Goal: Transaction & Acquisition: Download file/media

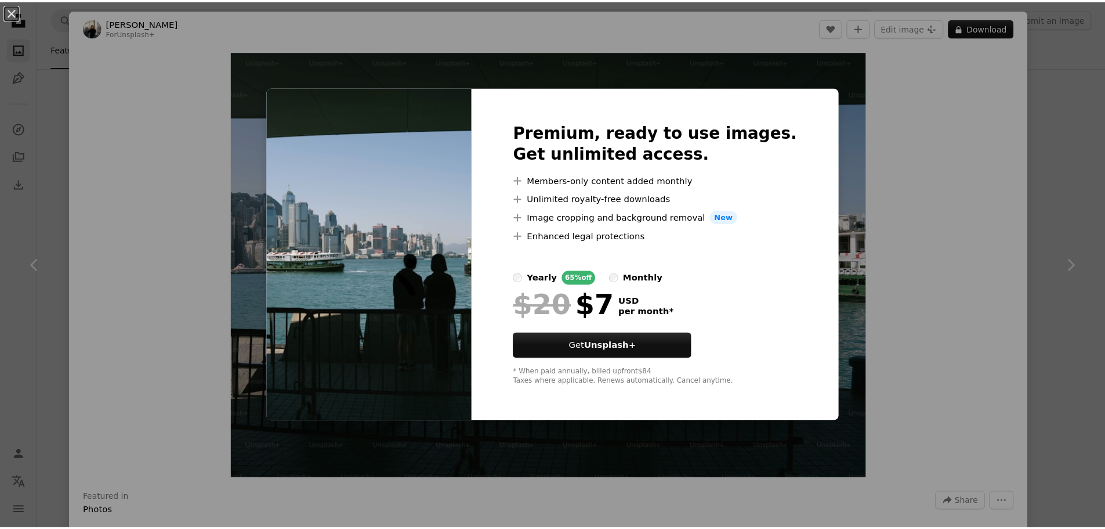
scroll to position [4120, 0]
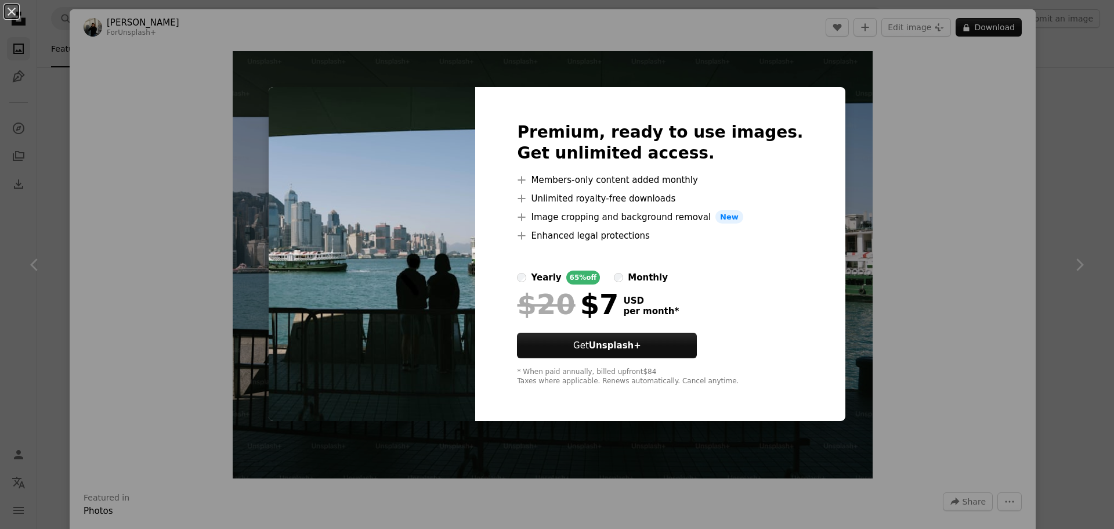
click at [910, 167] on div "An X shape Premium, ready to use images. Get unlimited access. A plus sign Memb…" at bounding box center [557, 264] width 1114 height 529
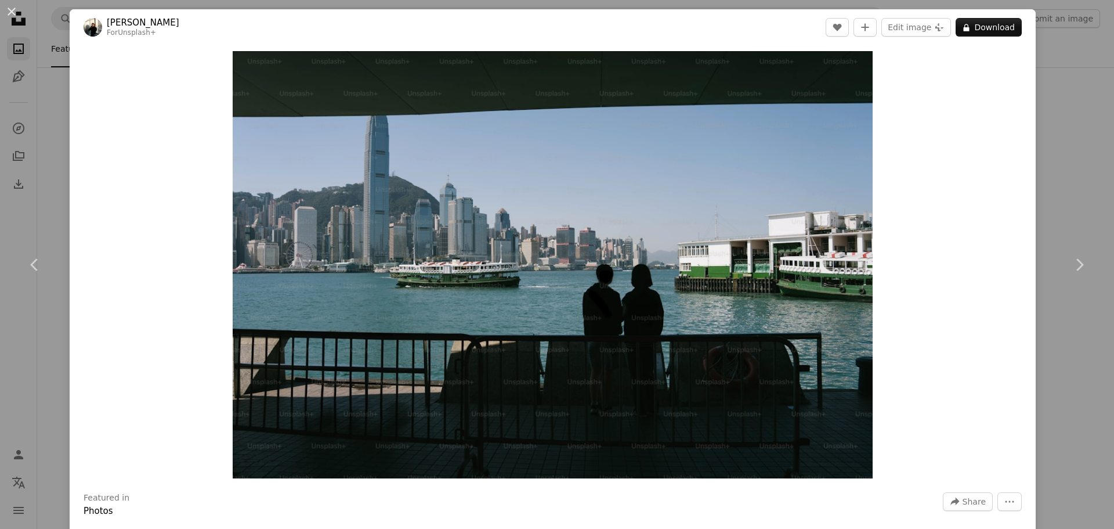
click at [1077, 337] on div "An X shape Chevron left Chevron right [PERSON_NAME] For Unsplash+ A heart A plu…" at bounding box center [557, 264] width 1114 height 529
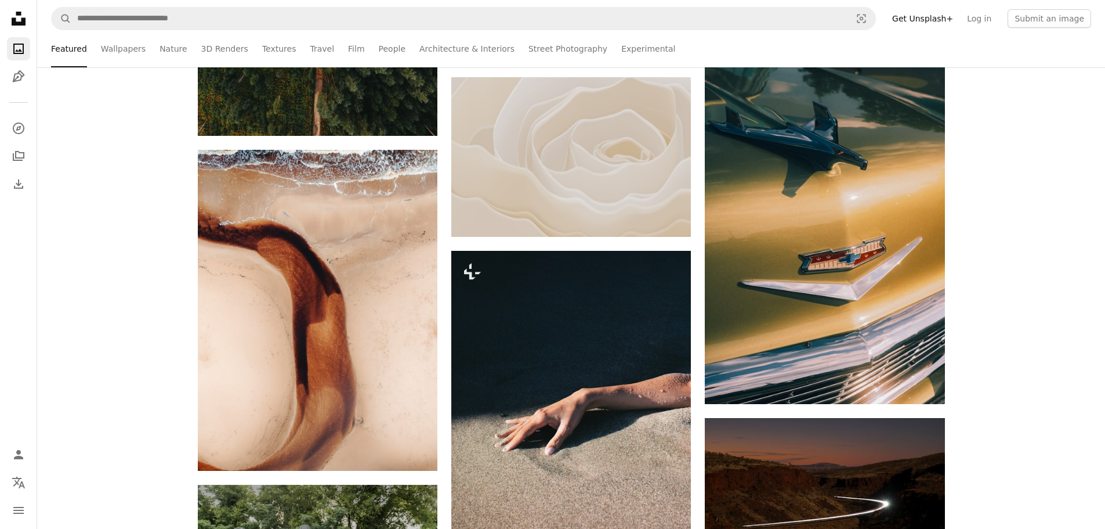
scroll to position [4758, 0]
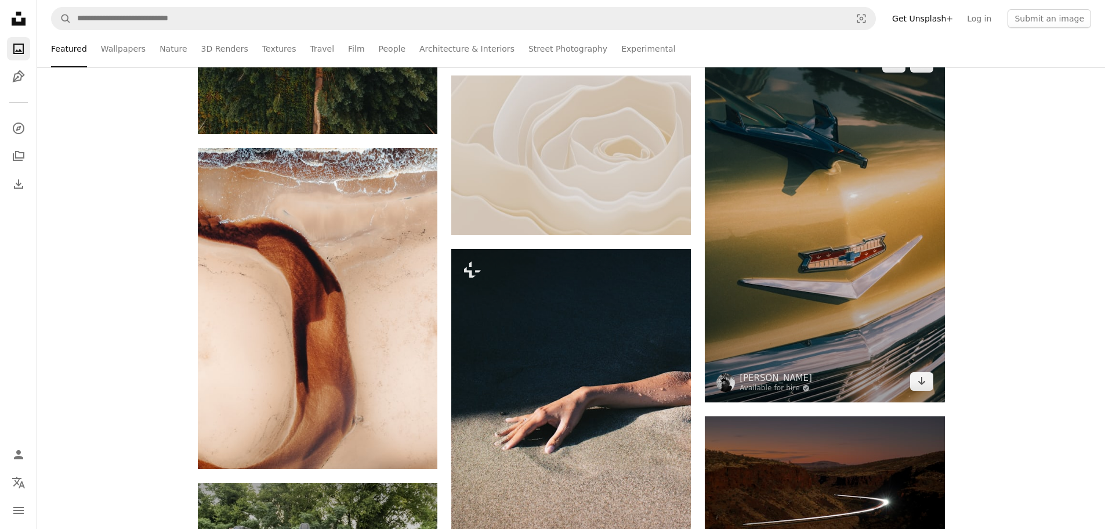
click at [847, 286] on img at bounding box center [825, 222] width 240 height 360
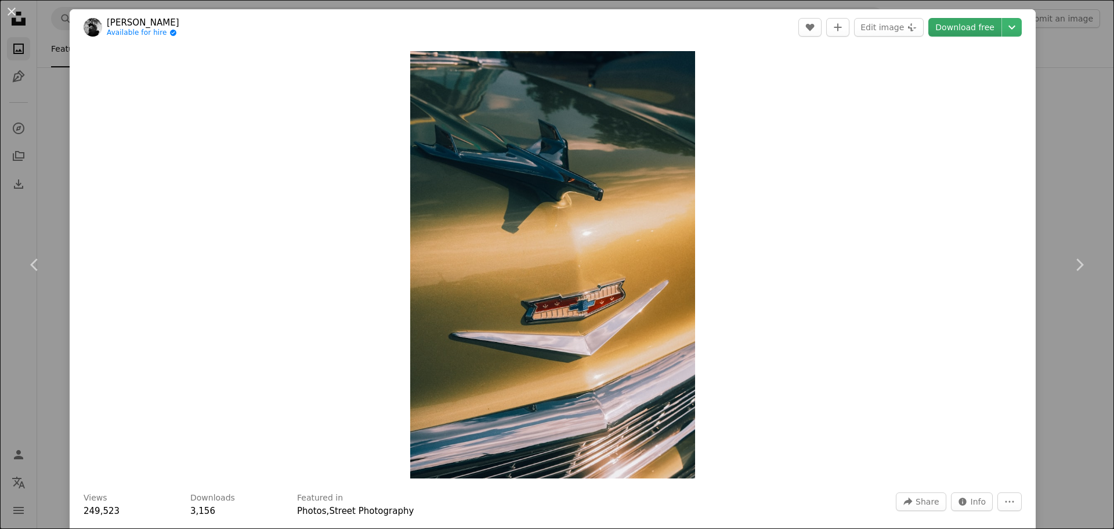
click at [942, 30] on link "Download free" at bounding box center [964, 27] width 73 height 19
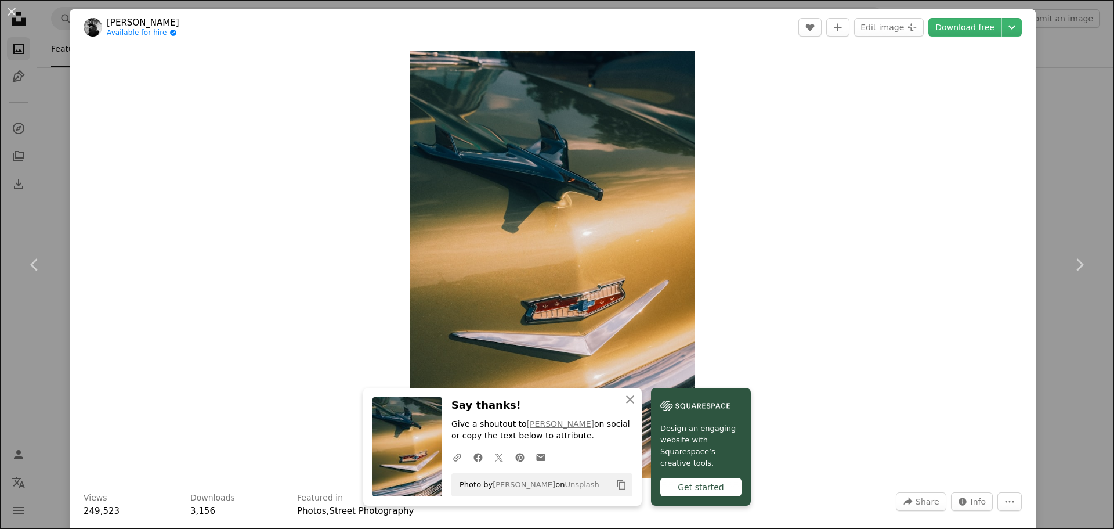
click at [1068, 141] on div "An X shape Chevron left Chevron right An X shape Close Say thanks! Give a shout…" at bounding box center [557, 264] width 1114 height 529
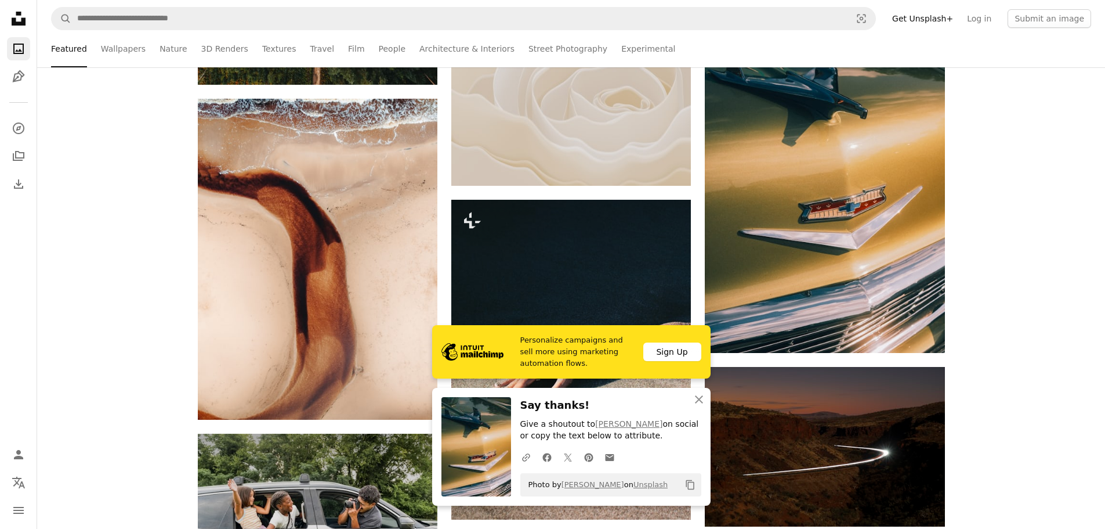
scroll to position [4816, 0]
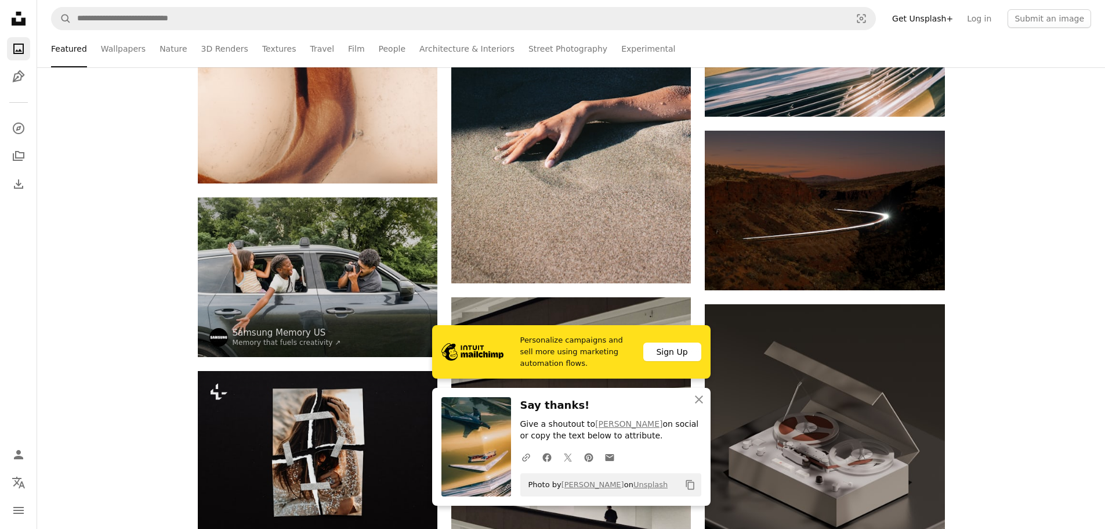
scroll to position [5049, 0]
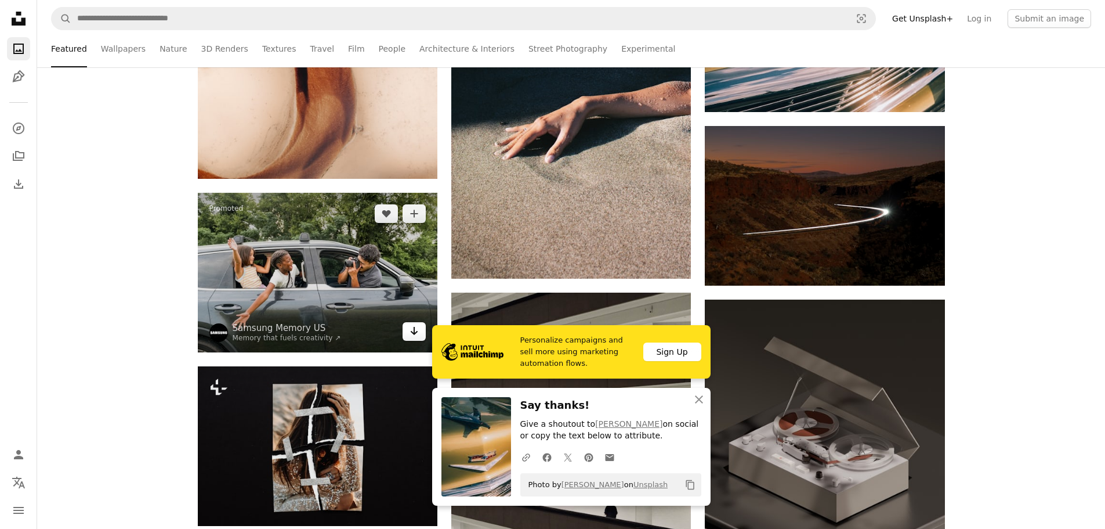
click at [412, 336] on icon "Arrow pointing down" at bounding box center [414, 331] width 9 height 14
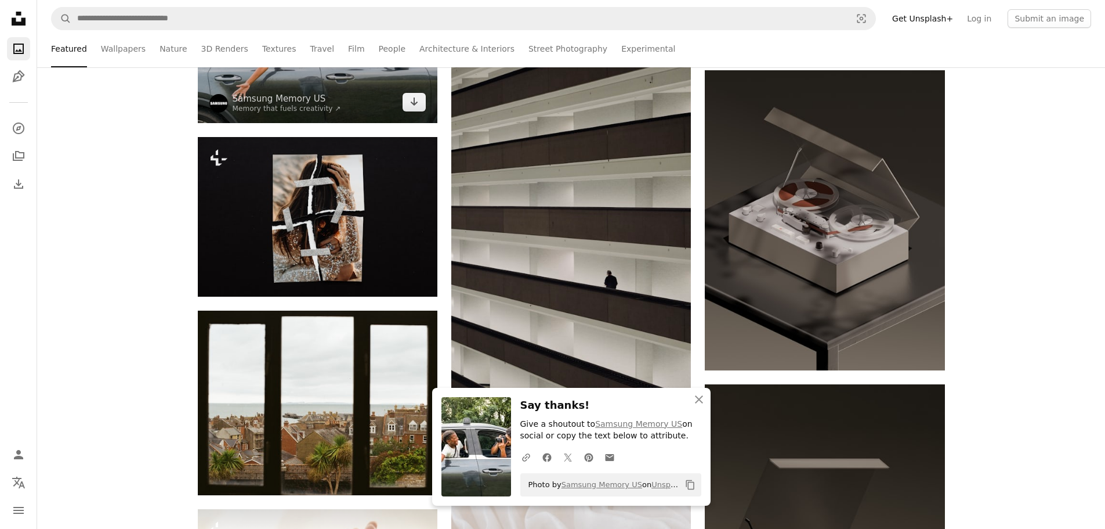
scroll to position [5281, 0]
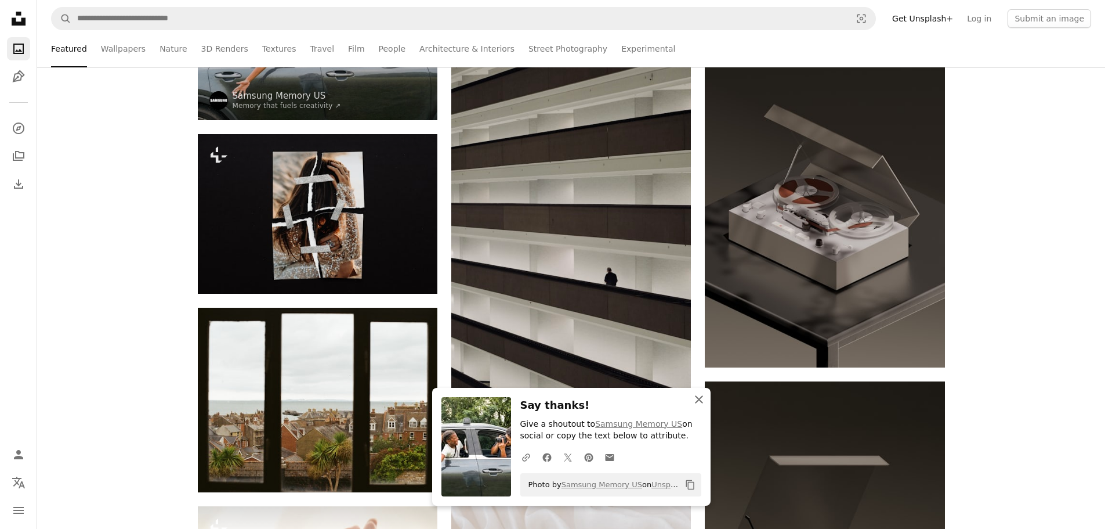
click at [703, 403] on icon "An X shape" at bounding box center [699, 399] width 14 height 14
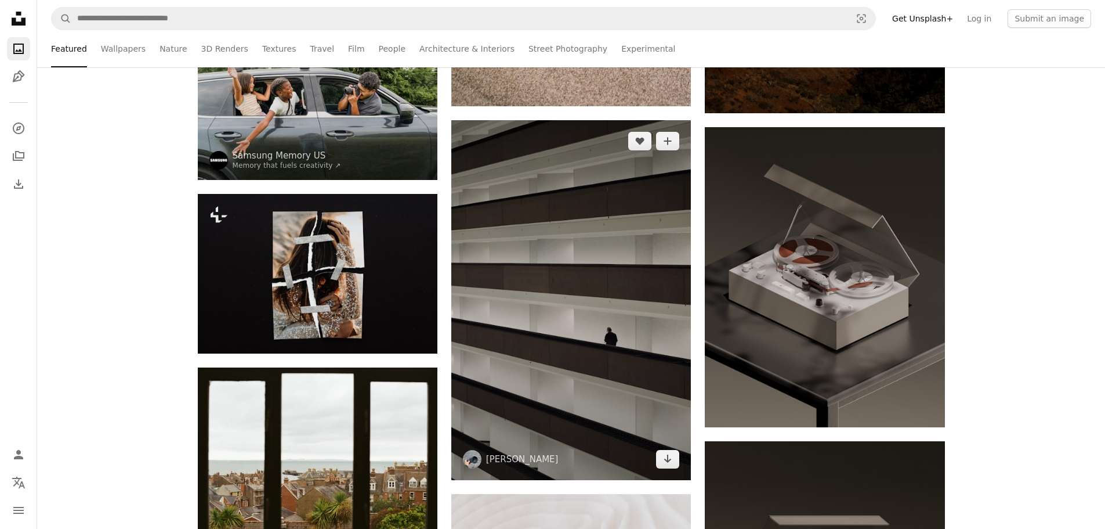
scroll to position [5223, 0]
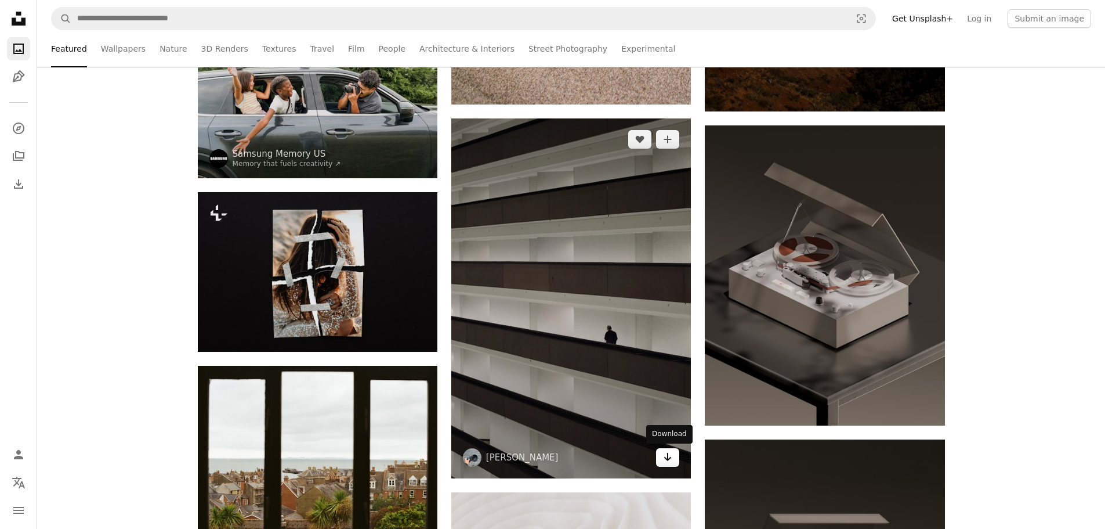
click at [663, 454] on icon "Arrow pointing down" at bounding box center [667, 457] width 9 height 14
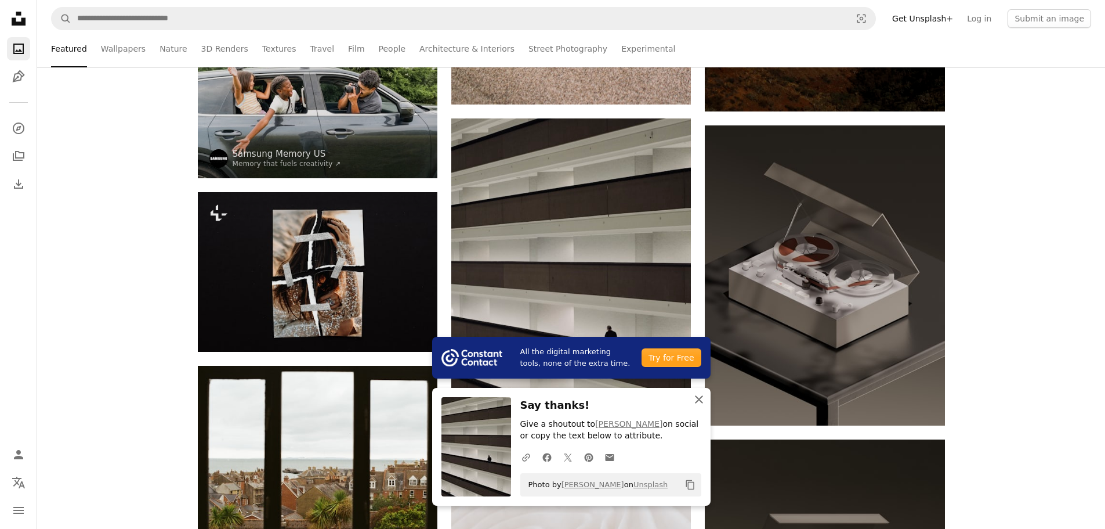
drag, startPoint x: 696, startPoint y: 399, endPoint x: 704, endPoint y: 393, distance: 9.7
click at [696, 399] on icon "An X shape" at bounding box center [699, 399] width 14 height 14
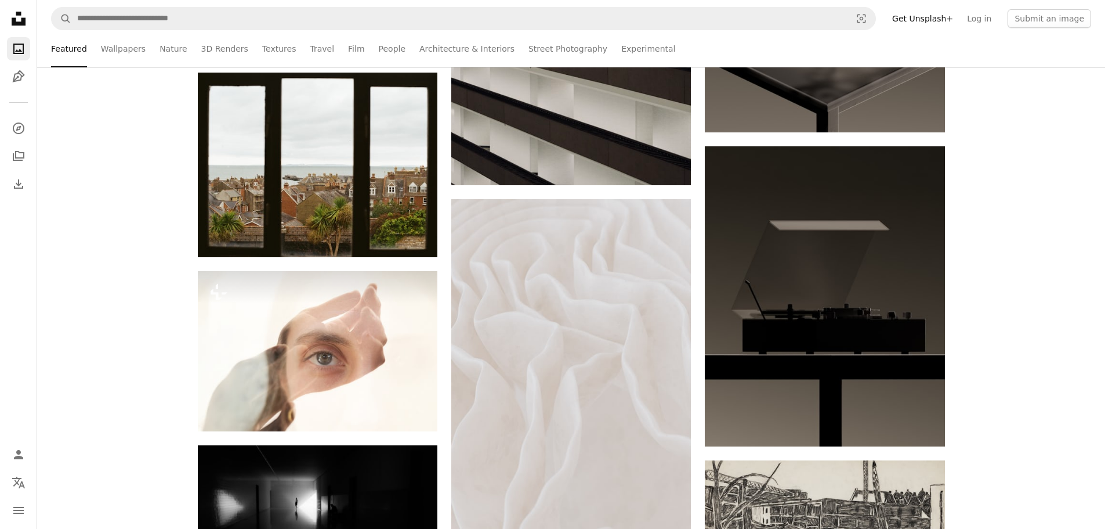
scroll to position [5513, 0]
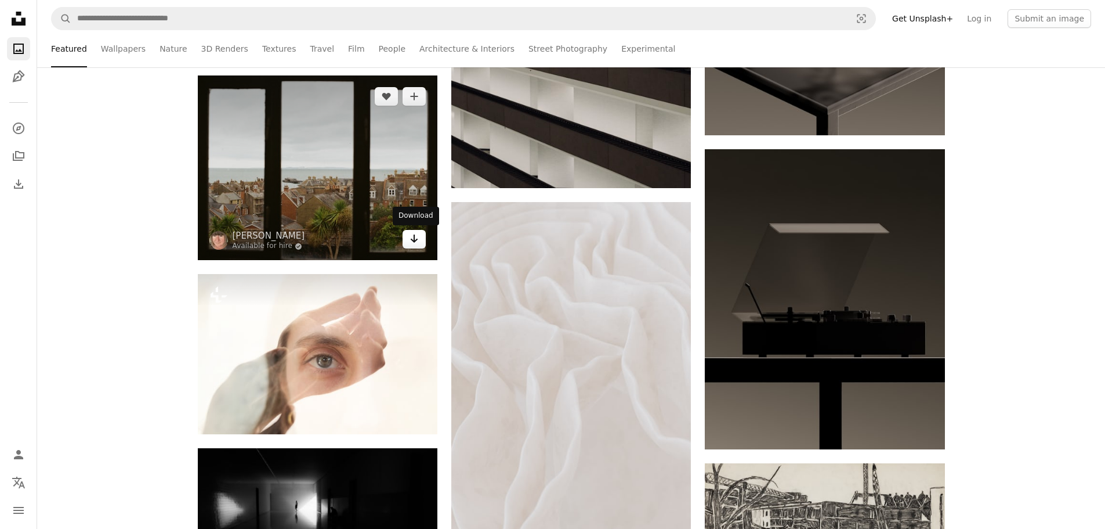
click at [412, 237] on icon "Arrow pointing down" at bounding box center [414, 239] width 9 height 14
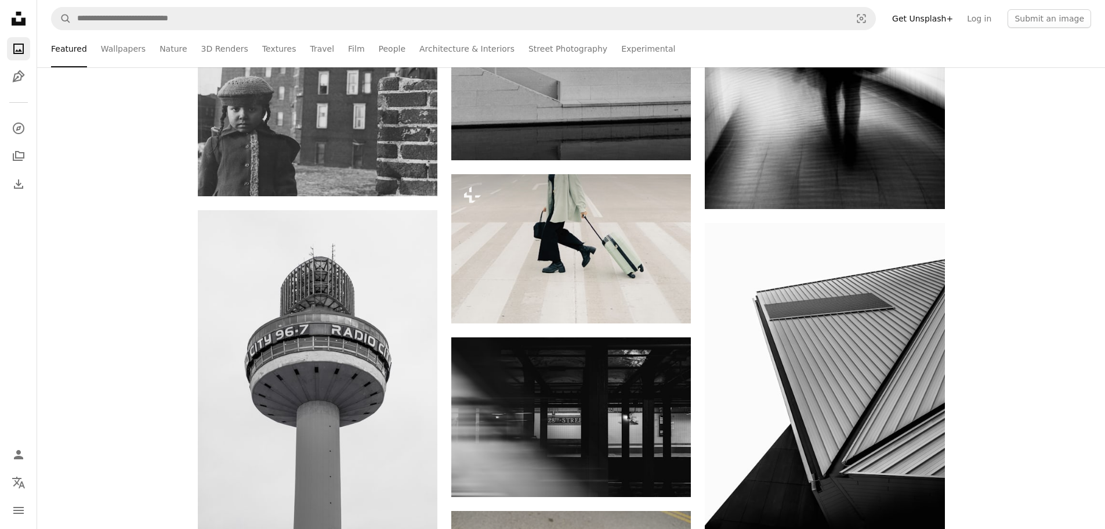
scroll to position [6325, 0]
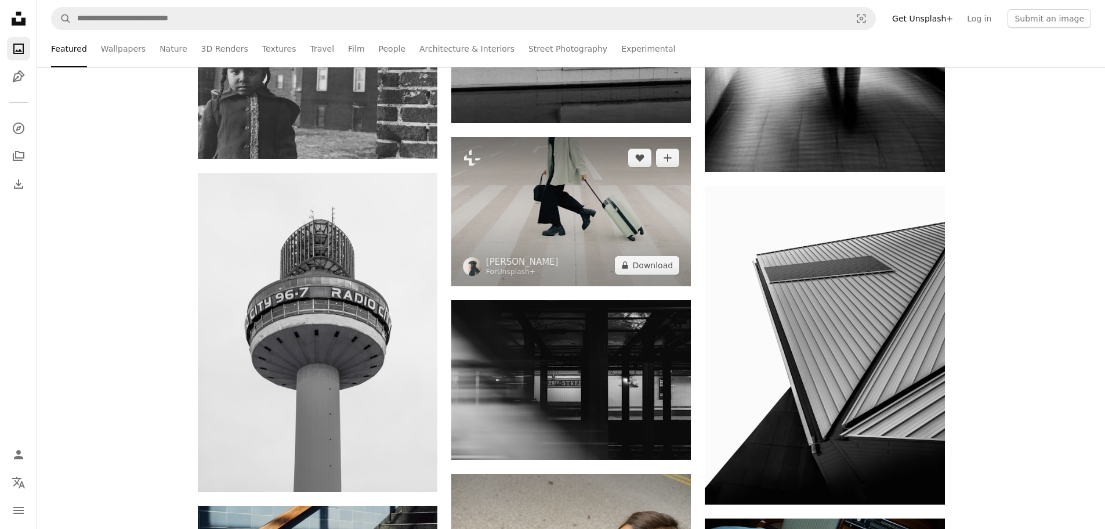
click at [648, 229] on img at bounding box center [571, 211] width 240 height 149
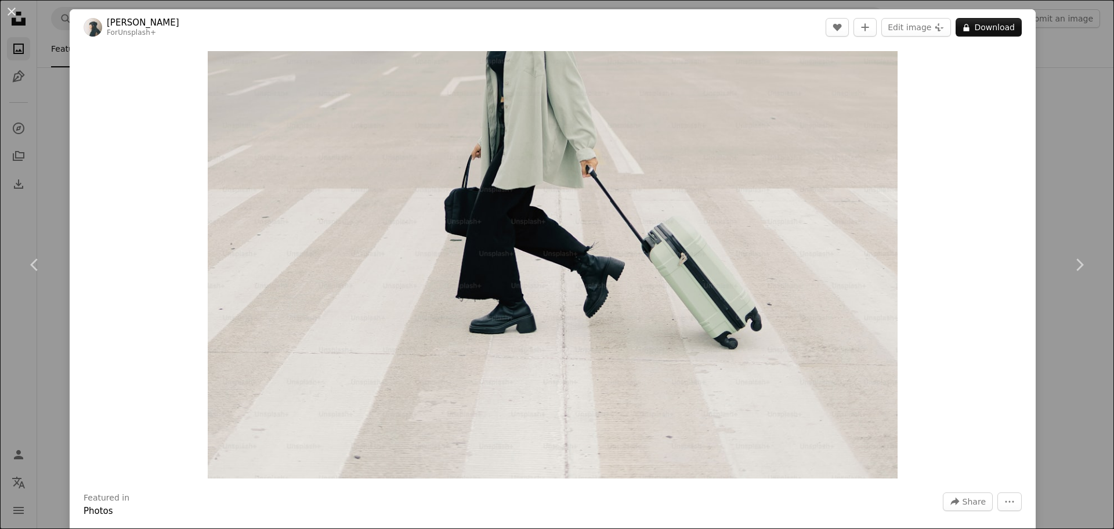
click at [1076, 355] on div "An X shape Chevron left Chevron right [PERSON_NAME] For Unsplash+ A heart A plu…" at bounding box center [557, 264] width 1114 height 529
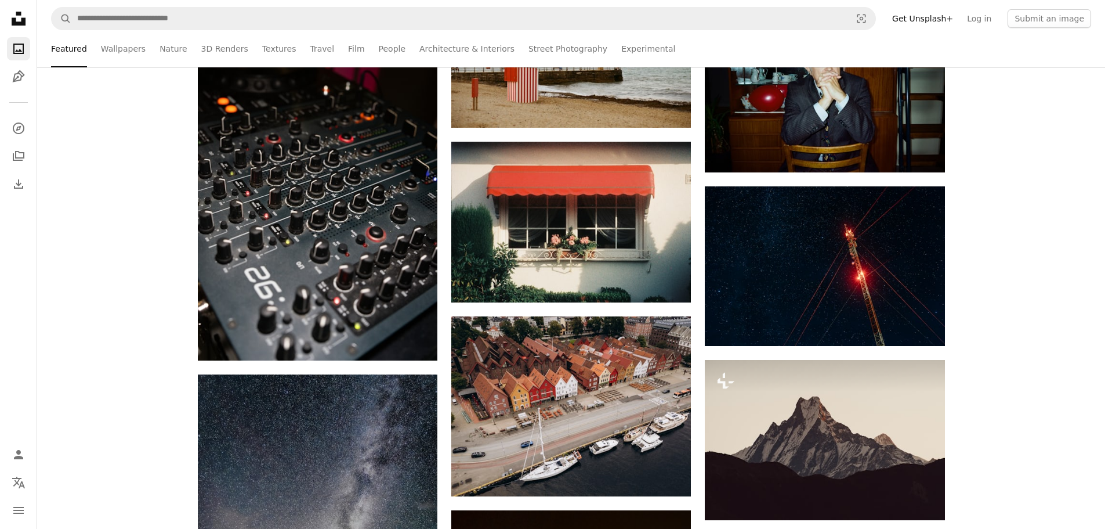
scroll to position [7022, 0]
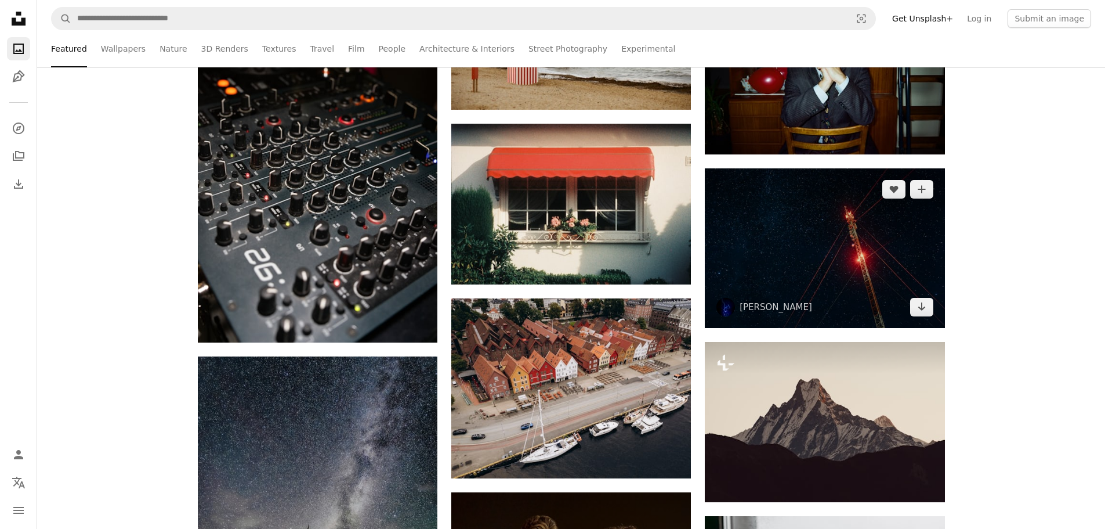
click at [836, 244] on img at bounding box center [825, 248] width 240 height 160
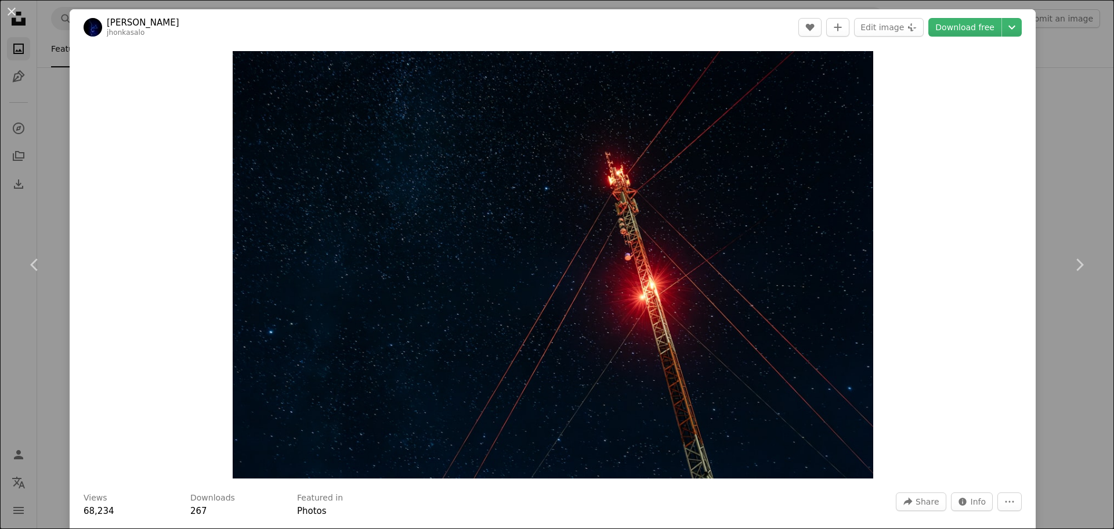
click at [1073, 186] on div "An X shape Chevron left Chevron right [PERSON_NAME] jhonkasalo A heart A plus s…" at bounding box center [557, 264] width 1114 height 529
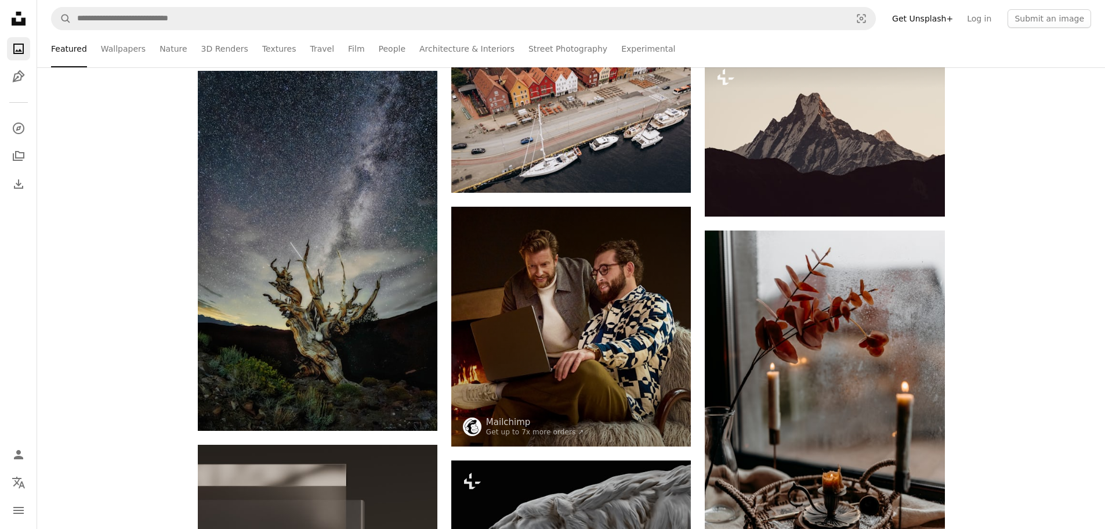
scroll to position [7312, 0]
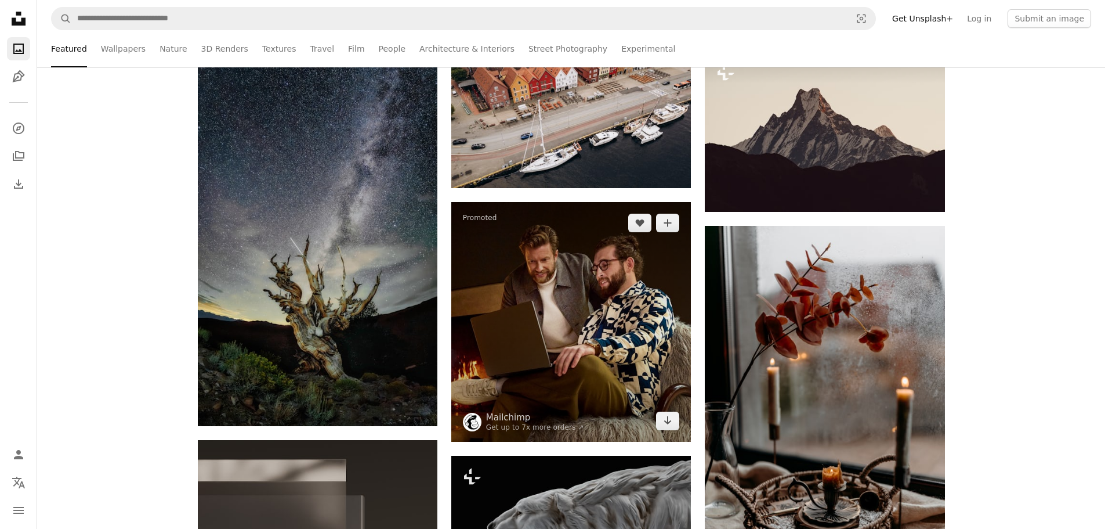
click at [530, 319] on img at bounding box center [571, 322] width 240 height 240
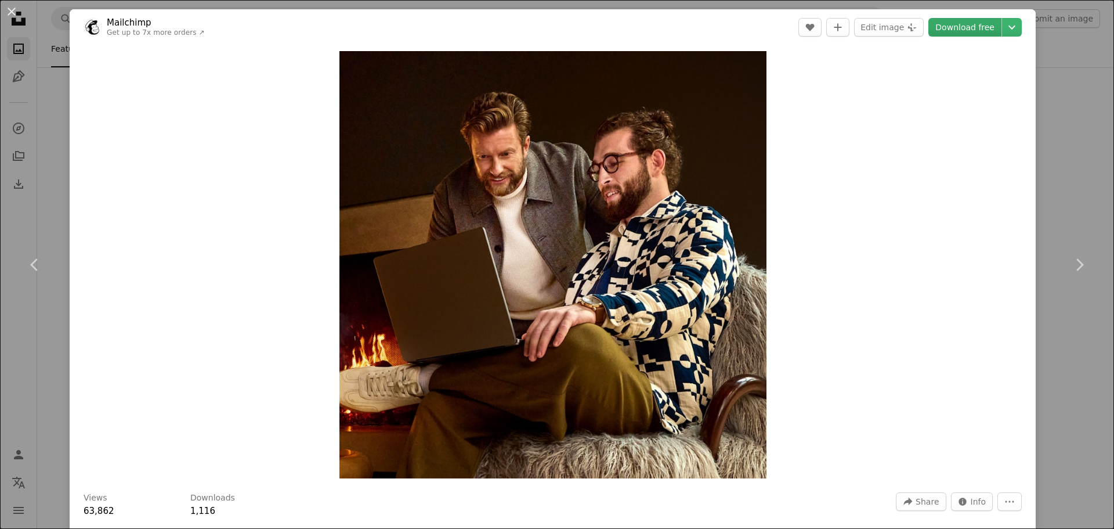
click at [953, 27] on link "Download free" at bounding box center [964, 27] width 73 height 19
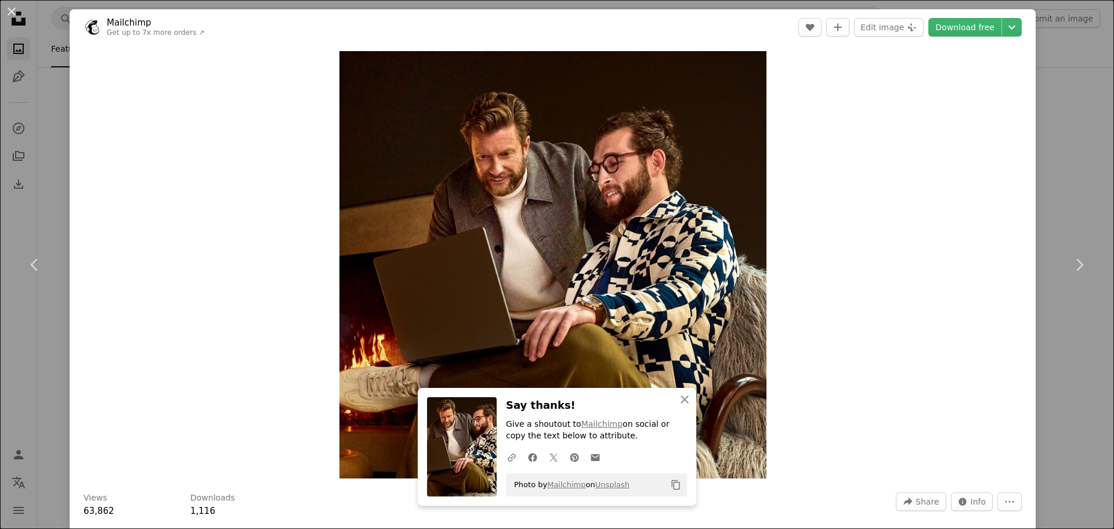
click at [1046, 124] on div "An X shape Chevron left Chevron right An X shape Close Say thanks! Give a shout…" at bounding box center [557, 264] width 1114 height 529
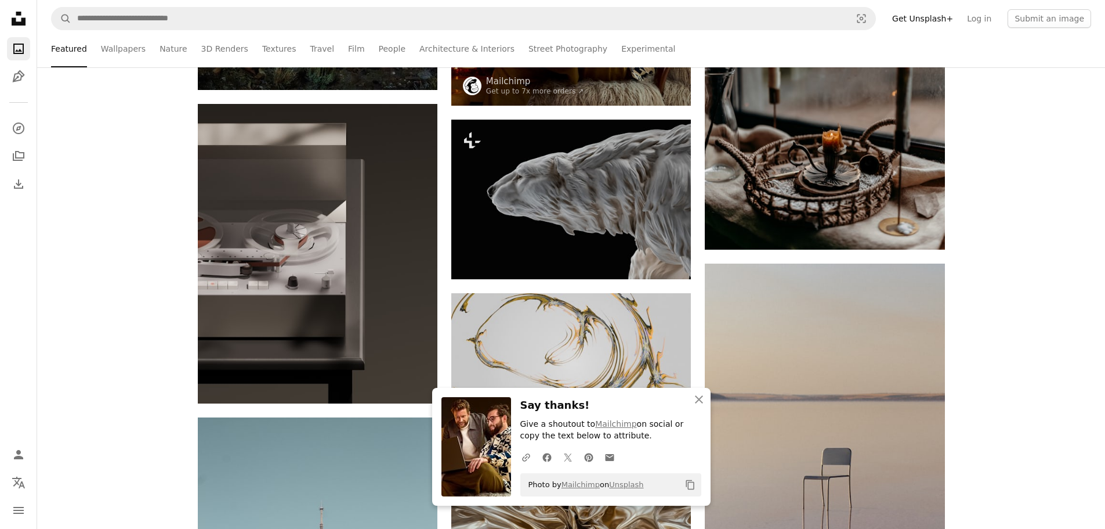
scroll to position [7834, 0]
